Goal: Task Accomplishment & Management: Complete application form

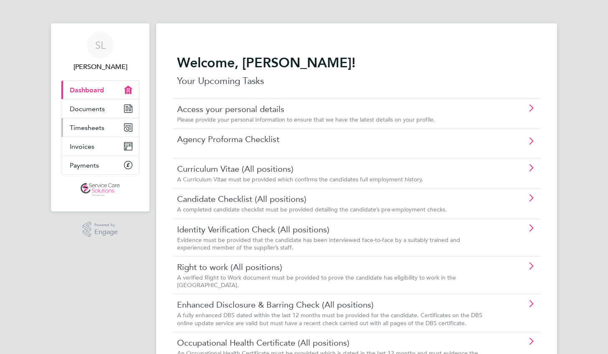
click at [81, 128] on span "Timesheets" at bounding box center [87, 128] width 35 height 8
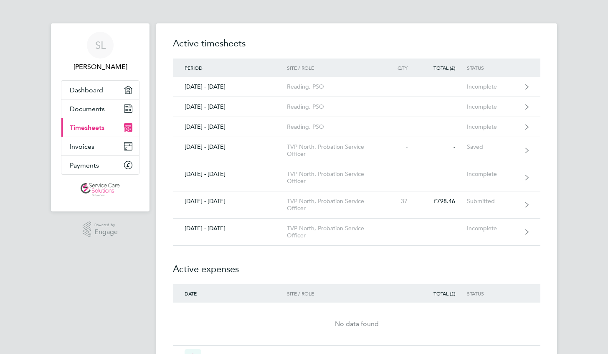
scroll to position [53, 0]
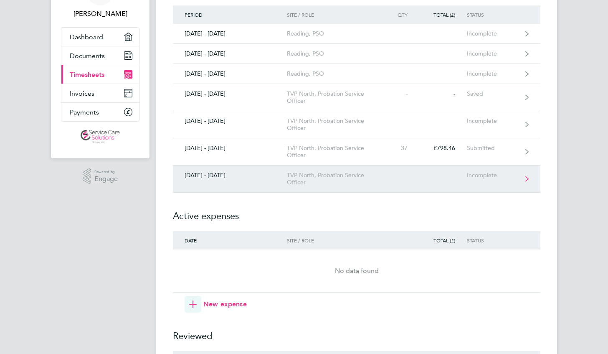
click at [369, 178] on div "TVP North, Probation Service Officer" at bounding box center [335, 179] width 96 height 14
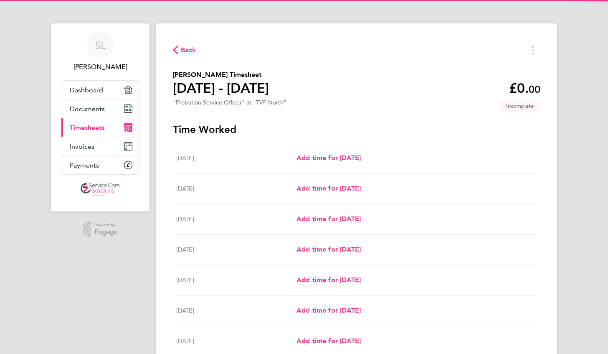
scroll to position [47, 0]
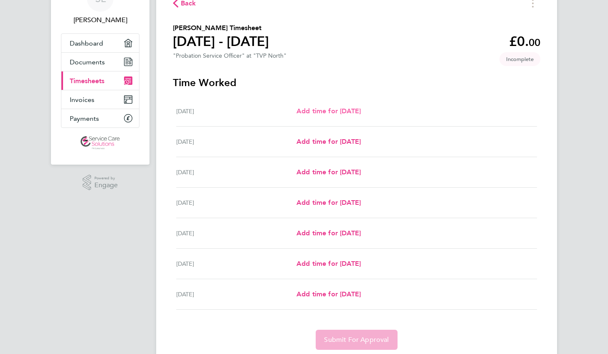
click at [337, 111] on span "Add time for [DATE]" at bounding box center [328, 111] width 64 height 8
select select "30"
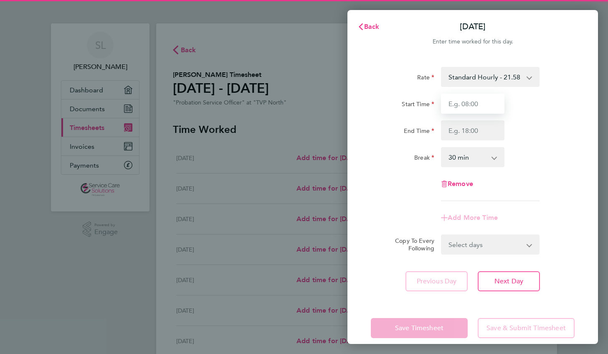
click at [466, 101] on input "Start Time" at bounding box center [472, 104] width 63 height 20
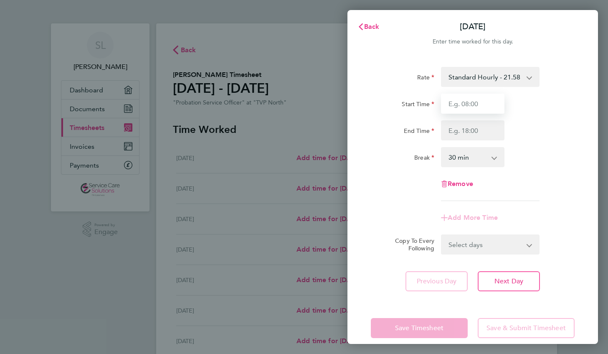
type input "09:00"
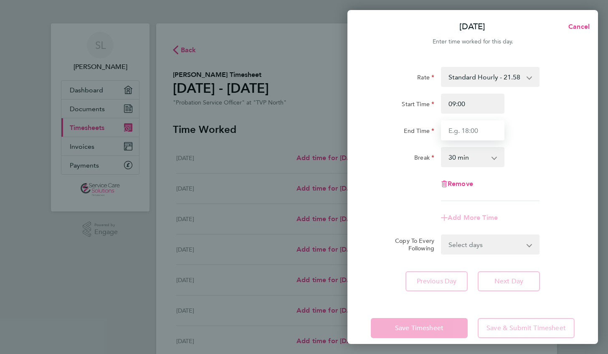
click at [479, 125] on input "End Time" at bounding box center [472, 130] width 63 height 20
type input "17:00"
click at [382, 205] on app-timesheet-line-form-group "Rate Standard Hourly - 21.58 Start Time 09:00 End Time 17:00 Break 0 min 15 min…" at bounding box center [473, 147] width 204 height 161
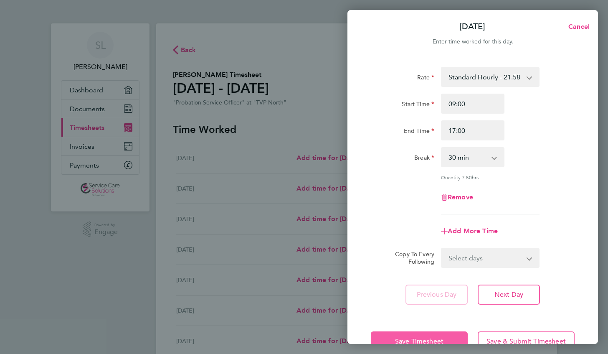
click at [395, 338] on span "Save Timesheet" at bounding box center [419, 341] width 48 height 8
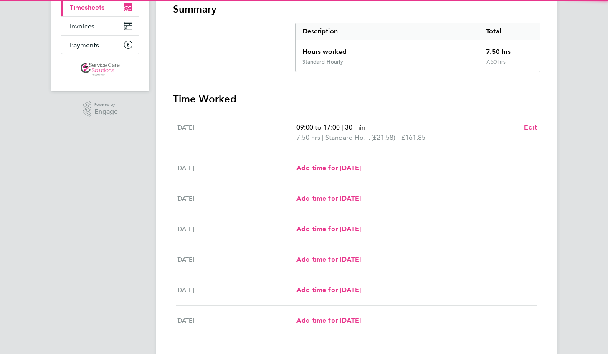
scroll to position [175, 0]
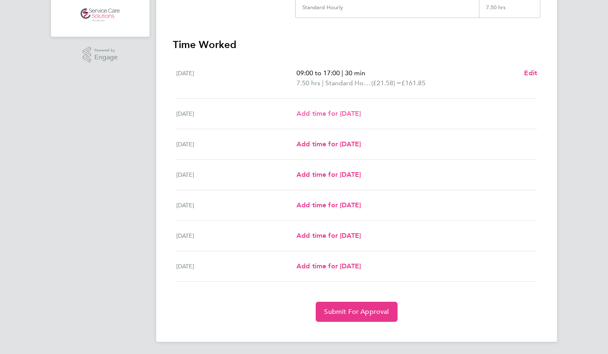
click at [346, 111] on span "Add time for [DATE]" at bounding box center [328, 113] width 64 height 8
select select "30"
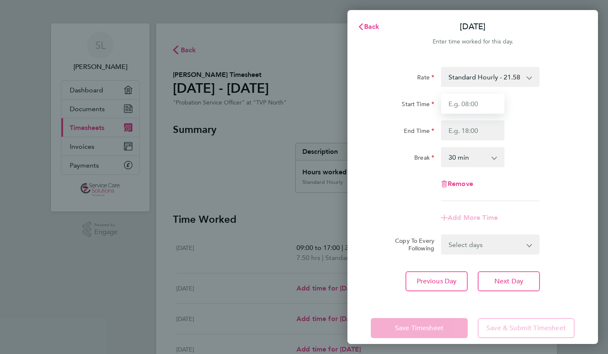
click at [459, 94] on input "Start Time" at bounding box center [472, 104] width 63 height 20
type input "09:00"
type input "17:00"
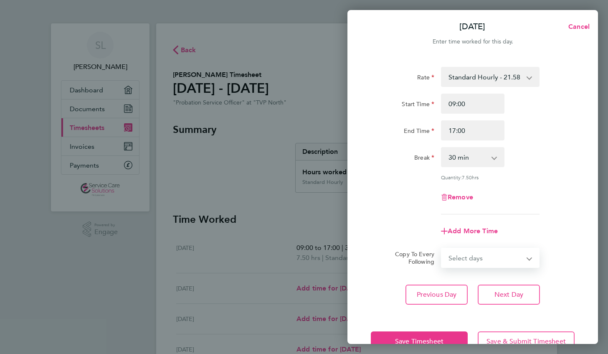
click at [505, 256] on select "Select days Day Weekday (Mon-Fri) Weekend (Sat-Sun) [DATE] [DATE] [DATE] [DATE]…" at bounding box center [486, 257] width 88 height 18
select select "WEEKDAY"
click at [442, 248] on select "Select days Day Weekday (Mon-Fri) Weekend (Sat-Sun) [DATE] [DATE] [DATE] [DATE]…" at bounding box center [486, 257] width 88 height 18
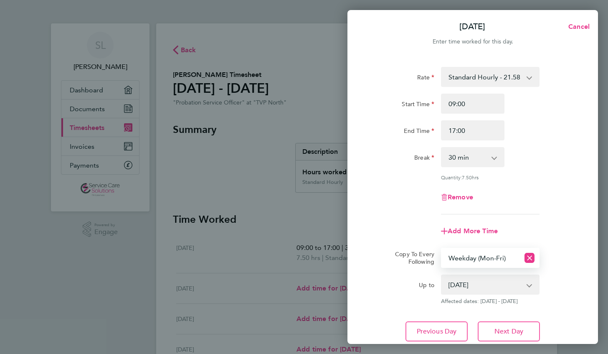
scroll to position [60, 0]
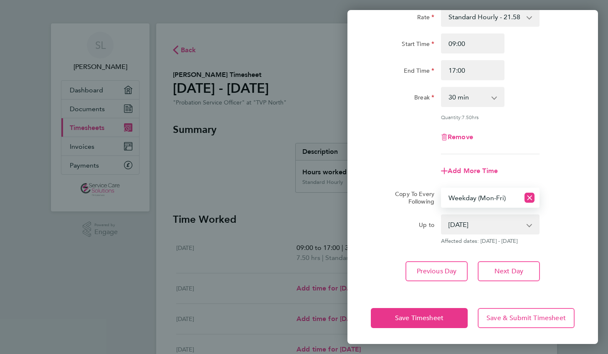
click at [475, 222] on select "[DATE] [DATE] [DATE] [DATE] [DATE]" at bounding box center [485, 224] width 87 height 18
click at [394, 236] on div "Up to" at bounding box center [402, 229] width 70 height 30
click at [455, 230] on select "[DATE] [DATE] [DATE] [DATE] [DATE]" at bounding box center [485, 224] width 87 height 18
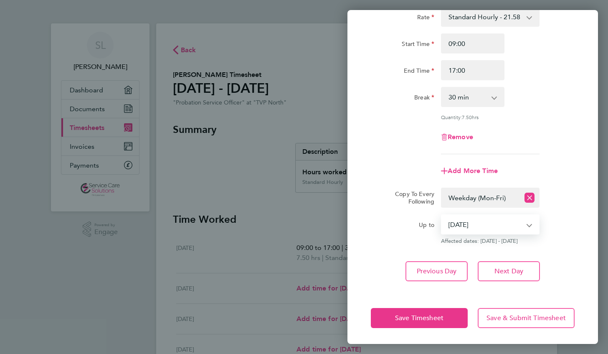
select select "[DATE]"
click at [442, 215] on select "[DATE] [DATE] [DATE] [DATE] [DATE]" at bounding box center [485, 224] width 87 height 18
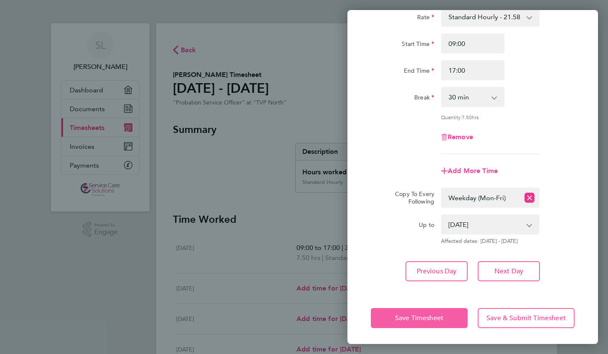
click at [423, 319] on span "Save Timesheet" at bounding box center [419, 318] width 48 height 8
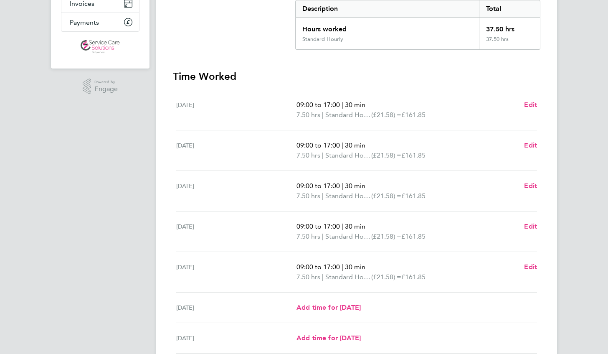
scroll to position [192, 0]
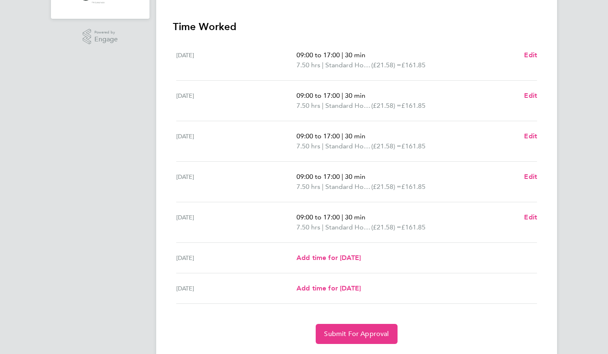
click at [524, 215] on div "09:00 to 17:00 | 30 min 7.50 hrs | Standard Hourly (£21.58) = £161.85 Edit" at bounding box center [416, 222] width 240 height 20
click at [529, 215] on span "Edit" at bounding box center [530, 217] width 13 height 8
select select "30"
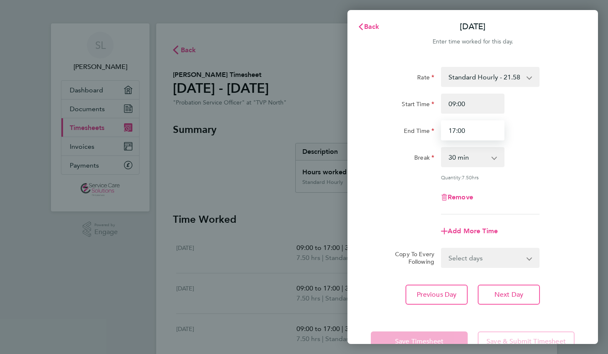
click at [468, 130] on input "17:00" at bounding box center [472, 130] width 63 height 20
type input "1"
type input "16:30"
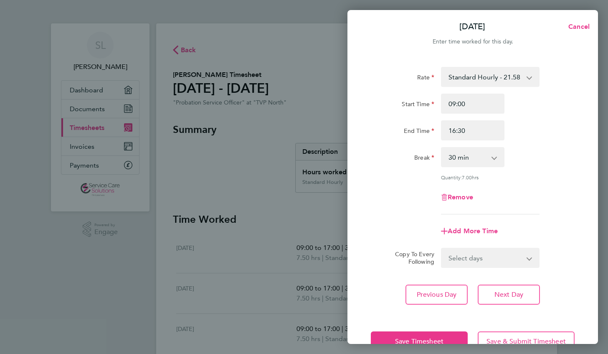
click at [543, 159] on div "Break 0 min 15 min 30 min 45 min 60 min 75 min 90 min" at bounding box center [472, 157] width 210 height 20
click at [410, 339] on span "Save Timesheet" at bounding box center [419, 341] width 48 height 8
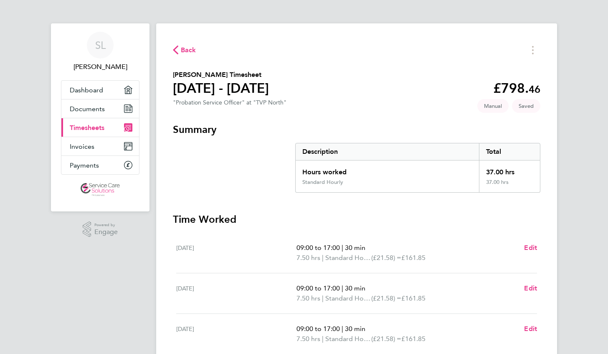
click at [180, 49] on span "Back" at bounding box center [184, 50] width 23 height 8
